Goal: Task Accomplishment & Management: Use online tool/utility

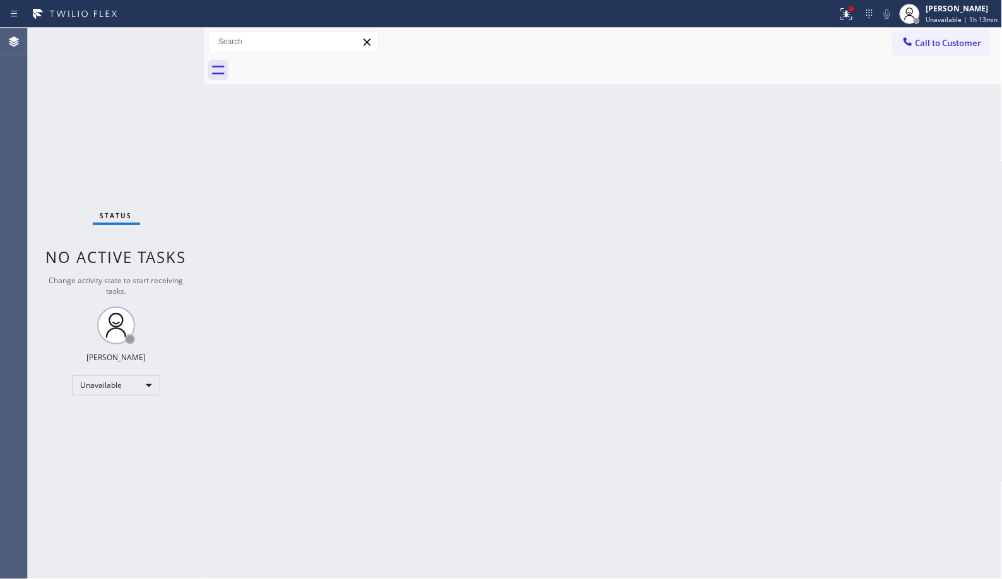
click at [760, 350] on div "Back to Dashboard Change Sender ID Customers Technicians Select a contact Outbo…" at bounding box center [603, 304] width 798 height 552
click at [929, 42] on span "Call to Customer" at bounding box center [949, 42] width 66 height 11
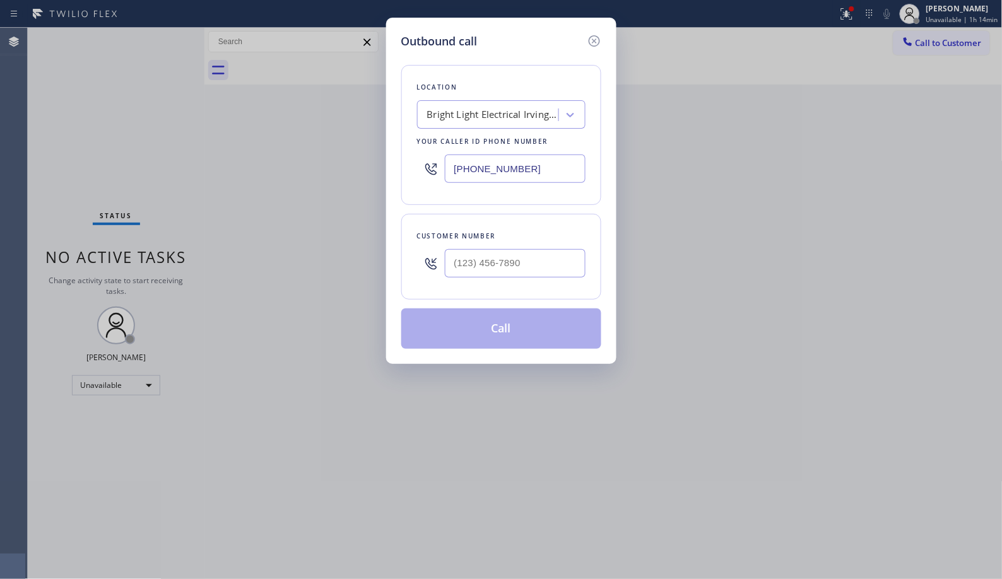
drag, startPoint x: 494, startPoint y: 162, endPoint x: 430, endPoint y: 160, distance: 63.8
click at [430, 160] on div "[PHONE_NUMBER]" at bounding box center [501, 168] width 169 height 41
paste input "415) 322-7664"
type input "[PHONE_NUMBER]"
paste input "540) 449-5717"
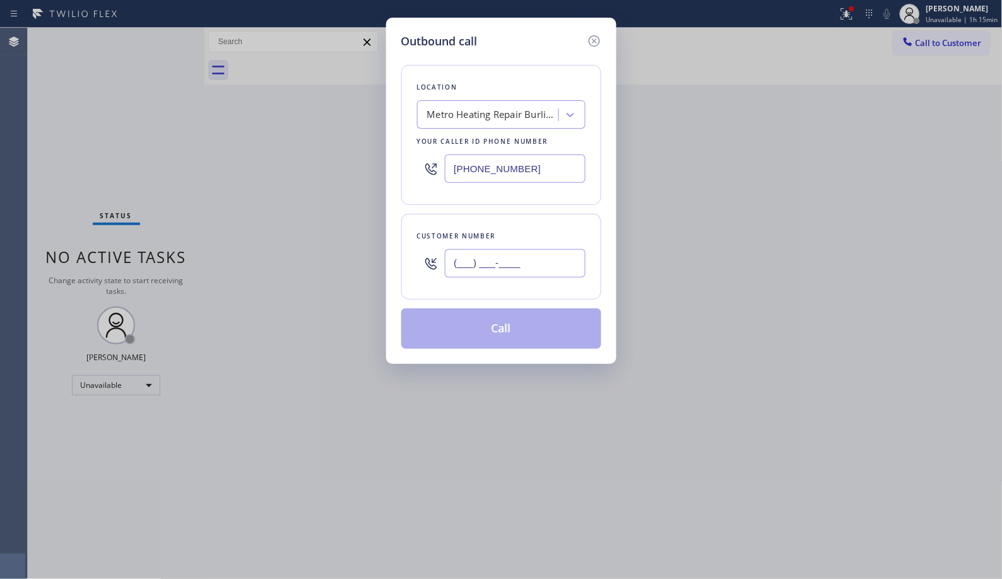
drag, startPoint x: 545, startPoint y: 269, endPoint x: 389, endPoint y: 249, distance: 156.5
click at [389, 249] on div "Outbound call Location Metro Heating Repair Burlingame Your caller id phone num…" at bounding box center [501, 191] width 230 height 347
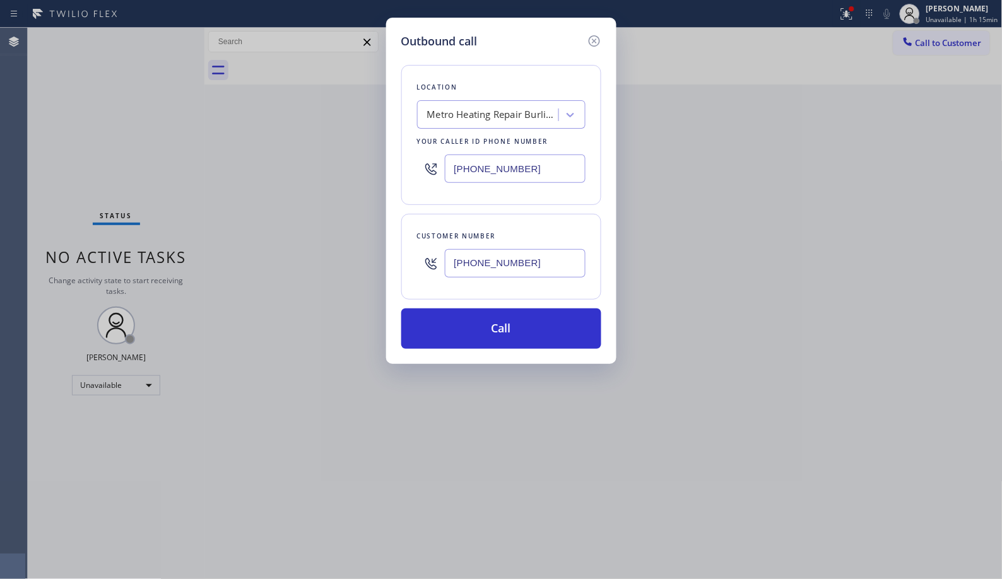
type input "[PHONE_NUMBER]"
click at [484, 333] on button "Call" at bounding box center [501, 329] width 200 height 40
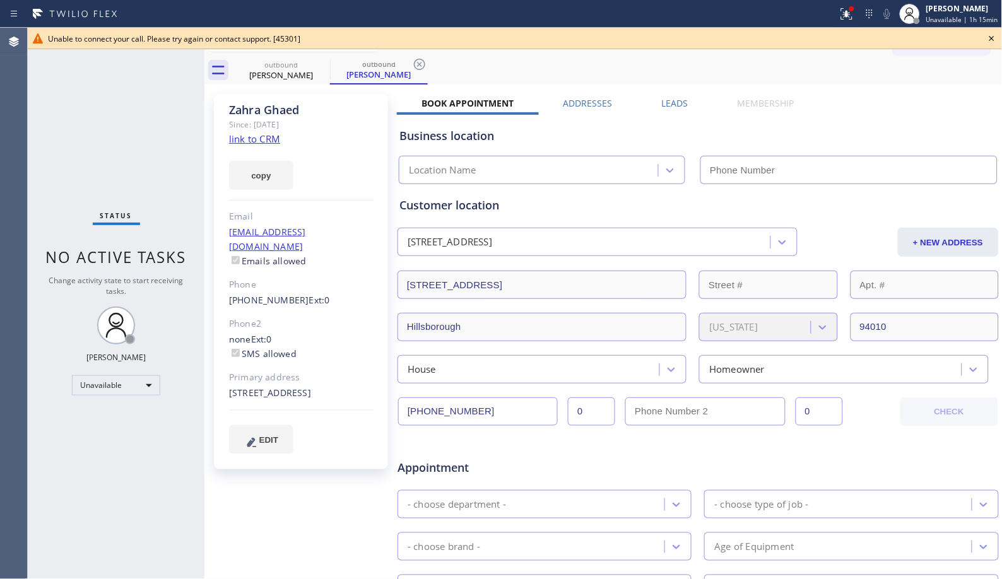
type input "[PHONE_NUMBER]"
click at [418, 64] on icon at bounding box center [419, 64] width 11 height 11
click at [987, 36] on icon at bounding box center [992, 38] width 15 height 15
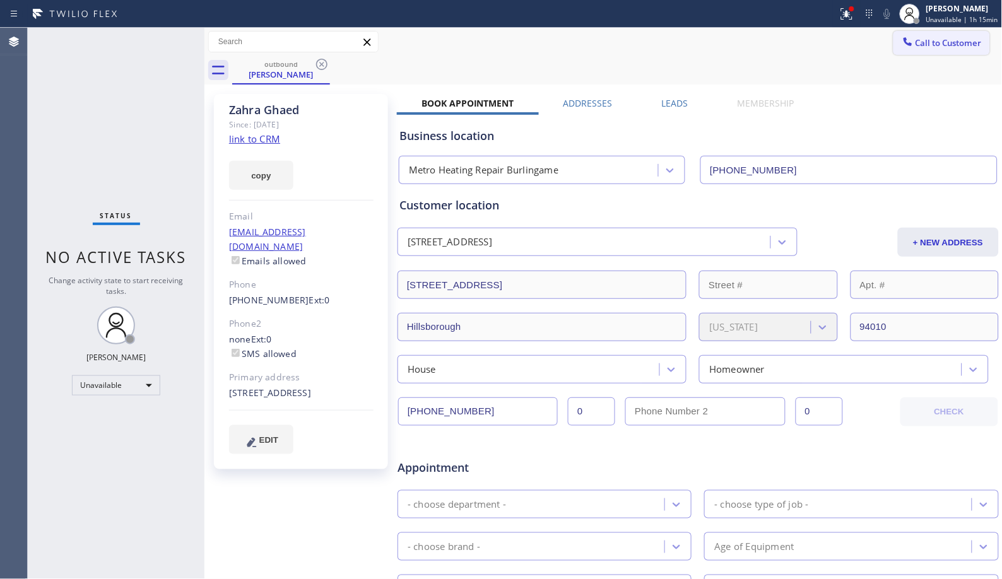
click at [950, 42] on span "Call to Customer" at bounding box center [949, 42] width 66 height 11
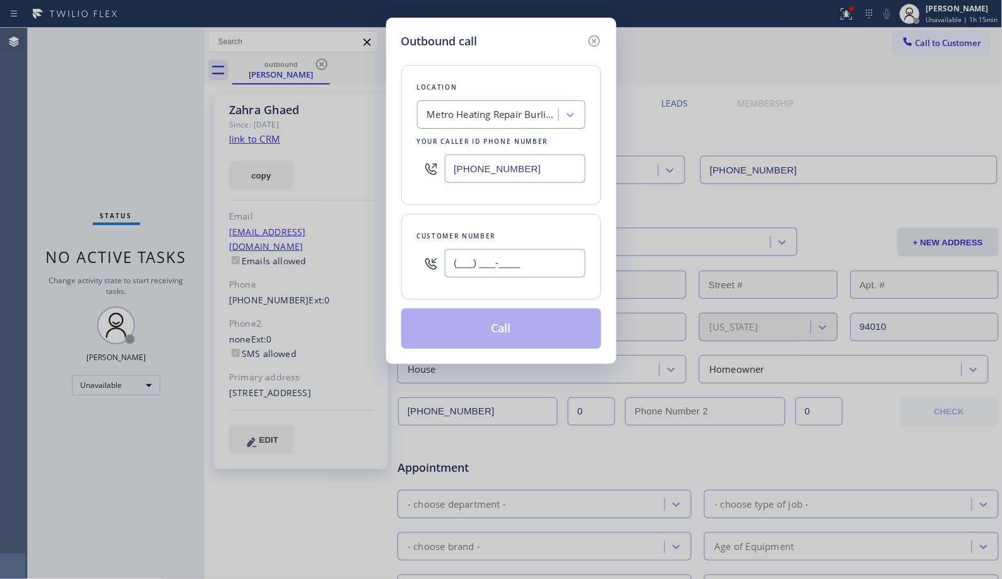
drag, startPoint x: 534, startPoint y: 266, endPoint x: 423, endPoint y: 258, distance: 111.4
click at [423, 258] on div "(___) ___-____" at bounding box center [501, 263] width 169 height 41
paste input "540) 449-5717"
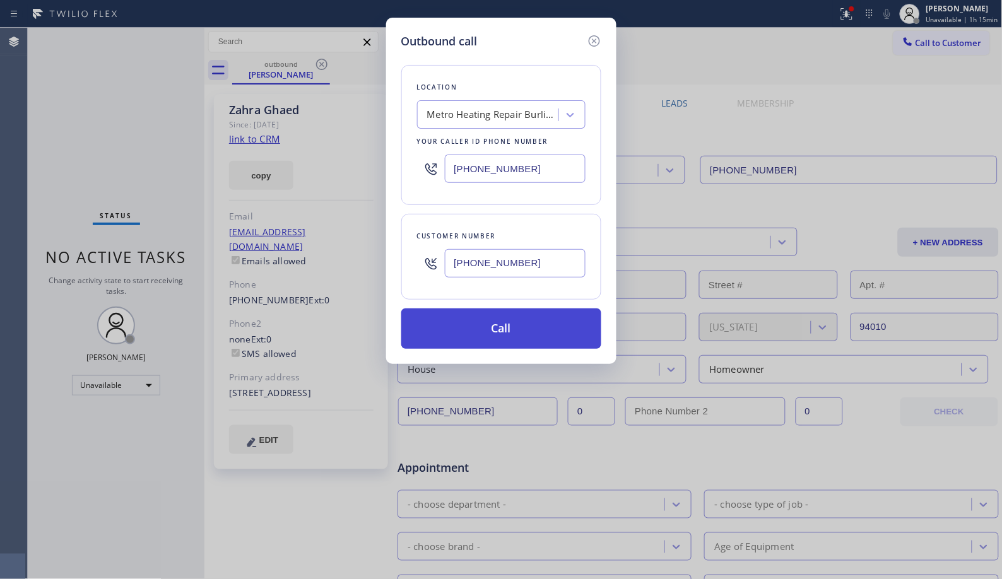
type input "[PHONE_NUMBER]"
click at [528, 328] on button "Call" at bounding box center [501, 329] width 200 height 40
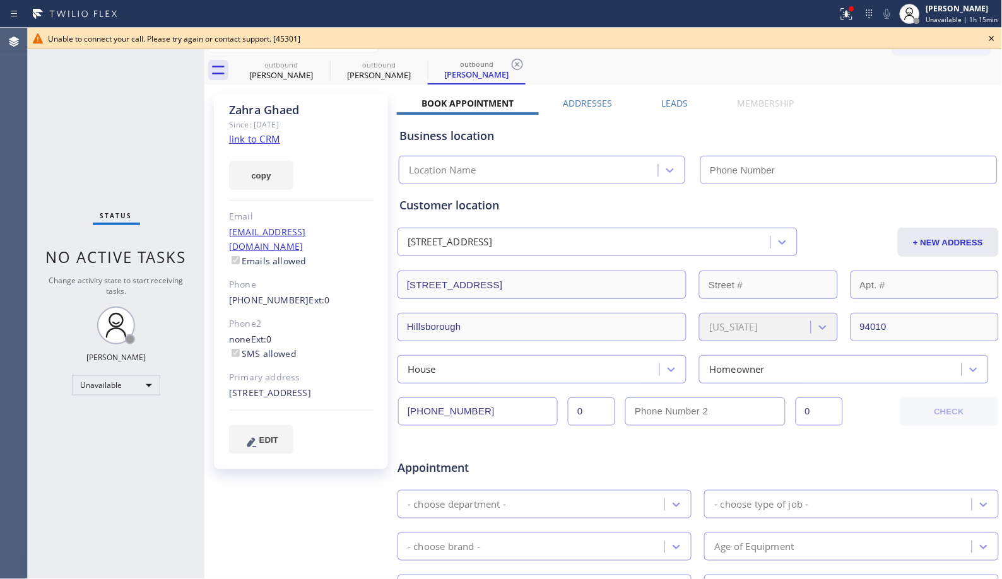
type input "[PHONE_NUMBER]"
click at [521, 62] on icon at bounding box center [517, 64] width 15 height 15
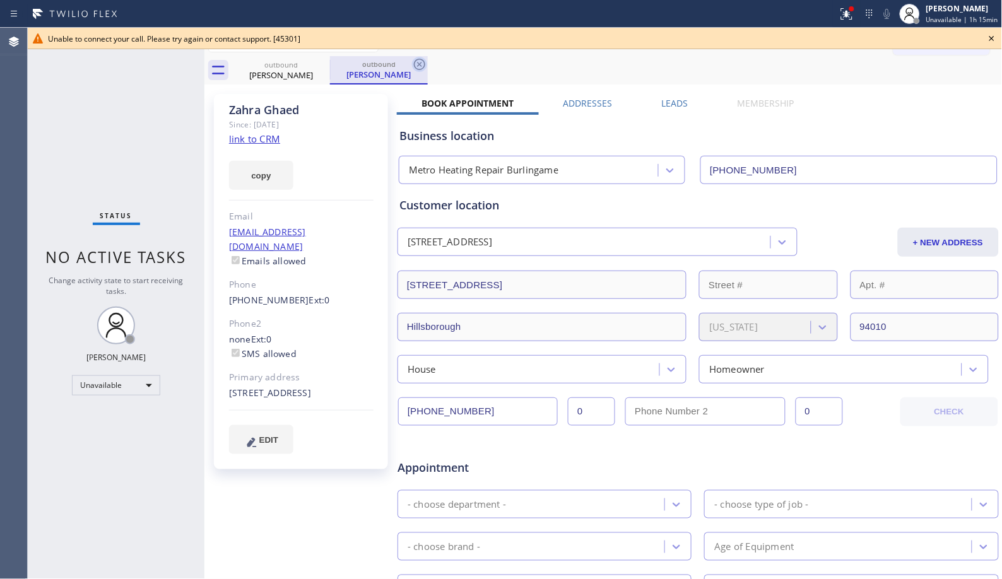
click at [415, 60] on icon at bounding box center [419, 64] width 15 height 15
click at [321, 66] on icon at bounding box center [321, 64] width 15 height 15
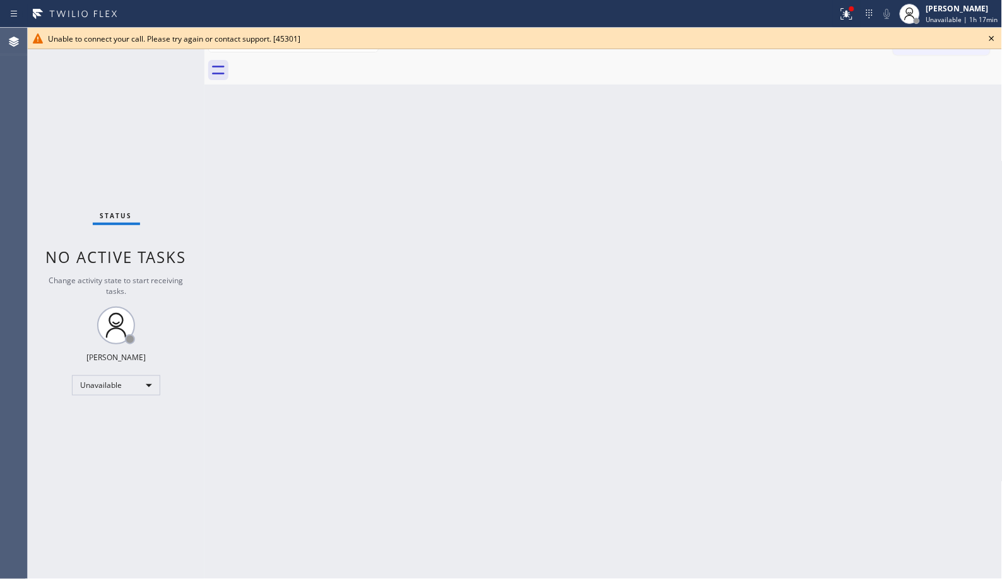
click at [992, 39] on icon at bounding box center [992, 38] width 15 height 15
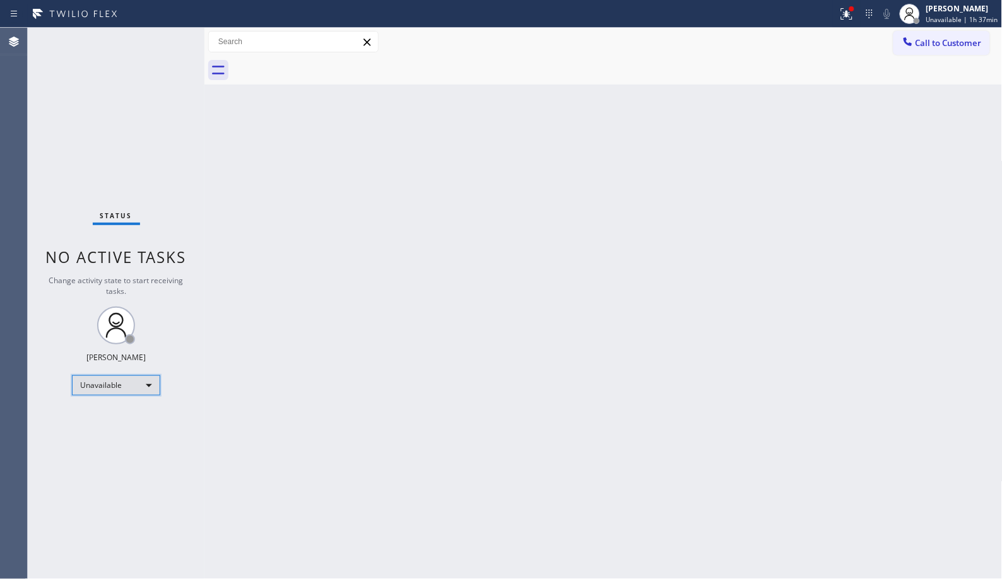
click at [157, 381] on div "Unavailable" at bounding box center [116, 386] width 88 height 20
click at [98, 451] on li "Break" at bounding box center [116, 450] width 86 height 15
click at [571, 268] on div "Back to Dashboard Change Sender ID Customers Technicians Select a contact Outbo…" at bounding box center [603, 304] width 798 height 552
